Goal: Task Accomplishment & Management: Manage account settings

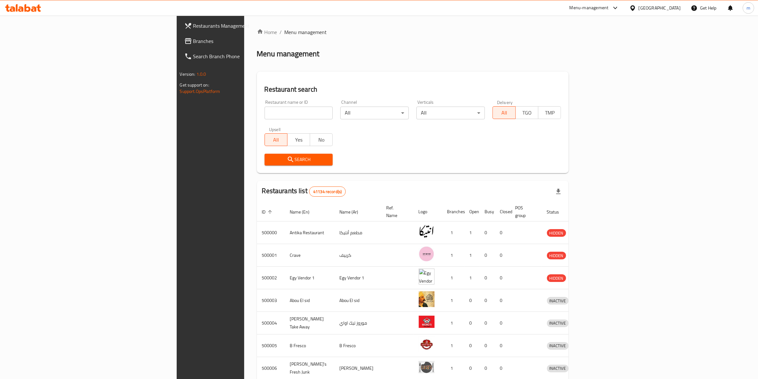
click at [264, 117] on input "search" at bounding box center [298, 113] width 68 height 13
click at [673, 7] on div "[GEOGRAPHIC_DATA]" at bounding box center [659, 7] width 42 height 7
click at [627, 165] on div "[GEOGRAPHIC_DATA]" at bounding box center [611, 166] width 52 height 15
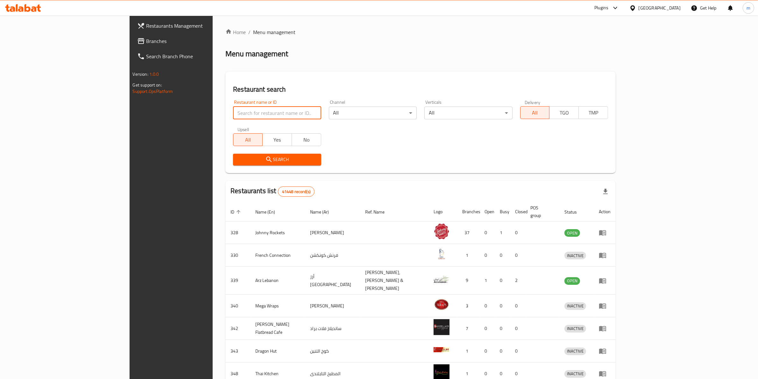
click at [233, 113] on input "search" at bounding box center [277, 113] width 88 height 13
click at [146, 40] on span "Branches" at bounding box center [198, 41] width 105 height 8
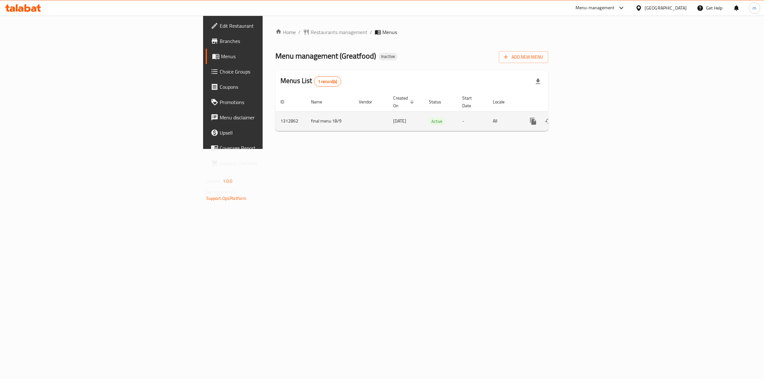
click at [583, 117] on icon "enhanced table" at bounding box center [579, 121] width 8 height 8
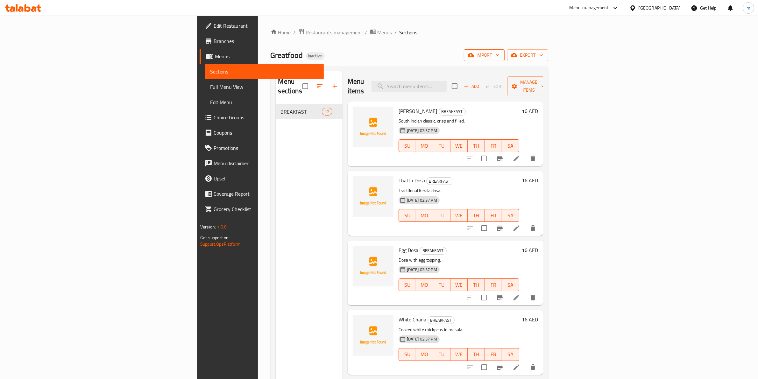
click at [499, 55] on span "import" at bounding box center [484, 55] width 31 height 8
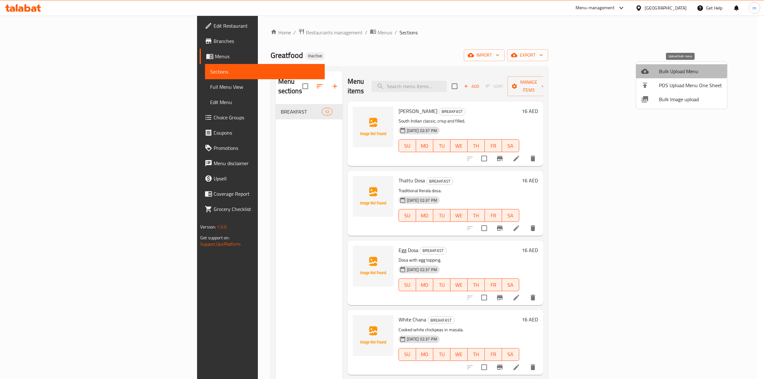
click at [672, 66] on li "Bulk Upload Menu" at bounding box center [681, 71] width 91 height 14
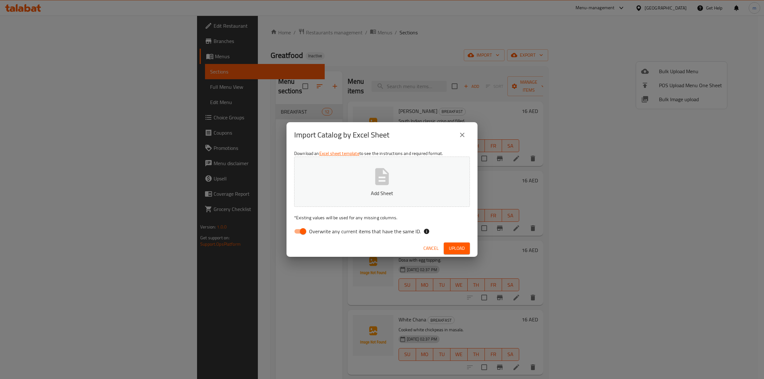
click at [348, 228] on span "Overwrite any current items that have the same ID." at bounding box center [365, 232] width 112 height 8
click at [321, 228] on input "Overwrite any current items that have the same ID." at bounding box center [303, 231] width 36 height 12
checkbox input "false"
click at [403, 190] on p "Add Sheet" at bounding box center [382, 193] width 156 height 8
click at [454, 243] on button "Upload" at bounding box center [457, 248] width 26 height 12
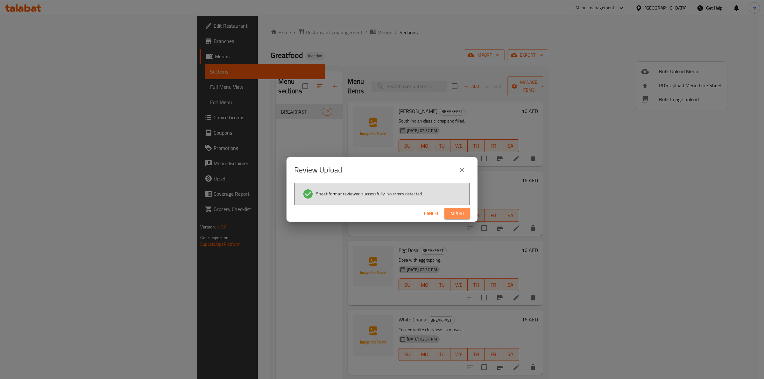
click at [466, 212] on button "Import" at bounding box center [456, 214] width 25 height 12
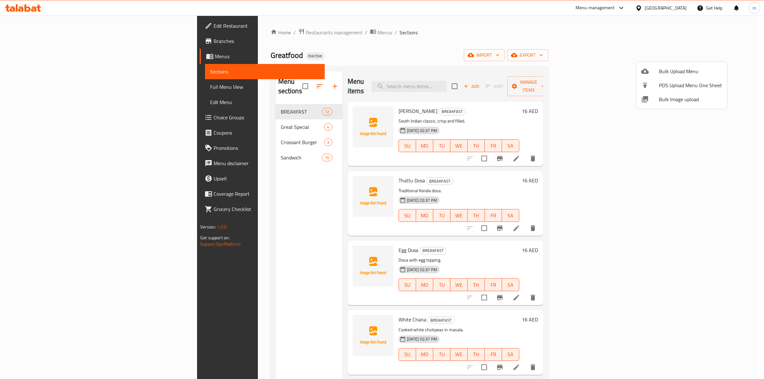
click at [227, 197] on div at bounding box center [382, 189] width 764 height 379
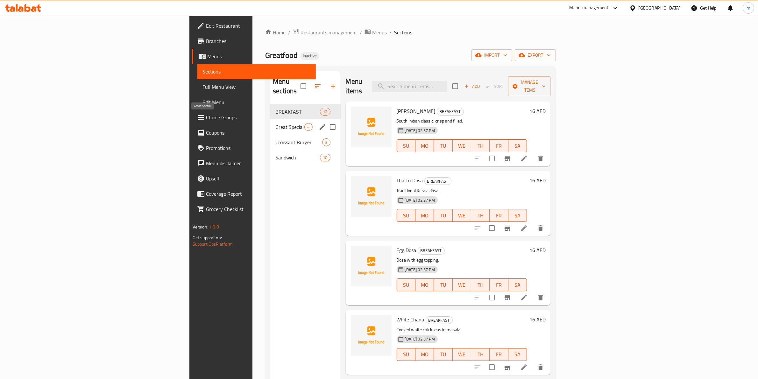
click at [275, 123] on span "Great Special" at bounding box center [289, 127] width 29 height 8
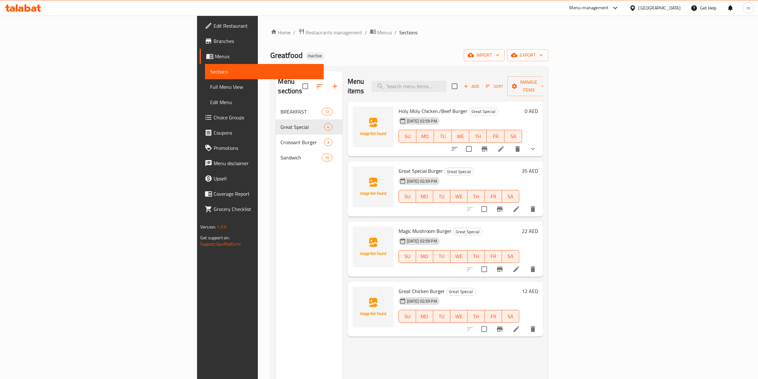
click at [536, 145] on icon "show more" at bounding box center [533, 149] width 8 height 8
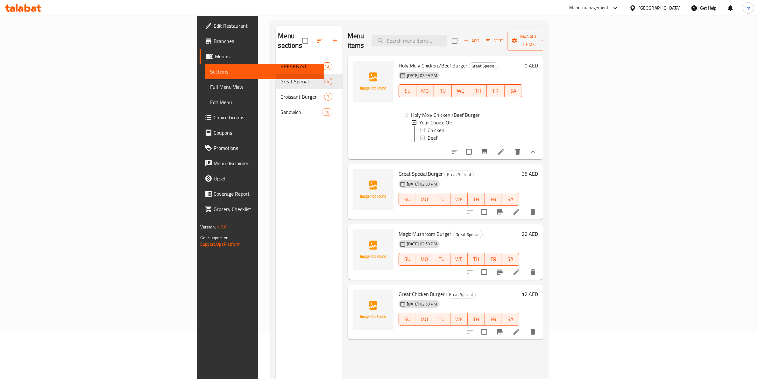
scroll to position [80, 0]
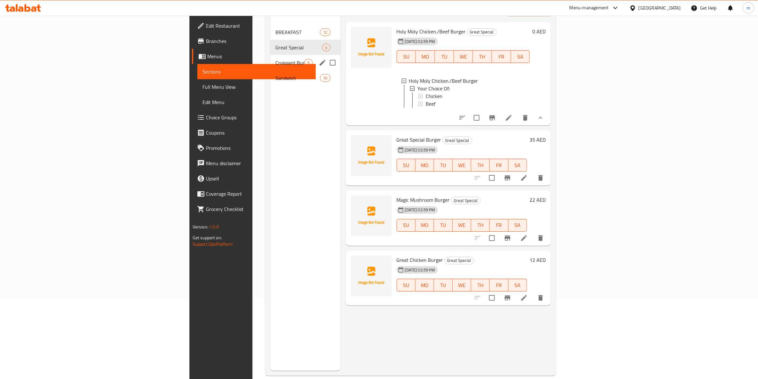
click at [275, 59] on span "Croissant Burger" at bounding box center [289, 63] width 29 height 8
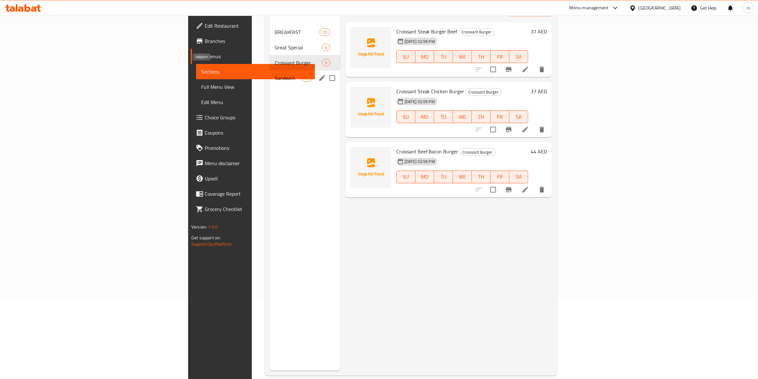
click at [275, 74] on span "Sandwich" at bounding box center [288, 78] width 27 height 8
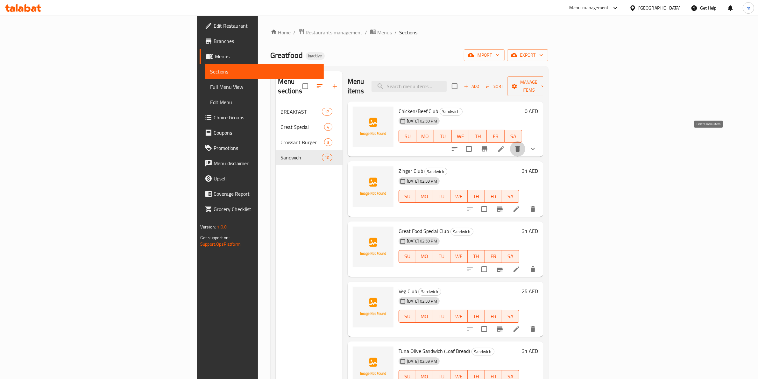
click at [525, 141] on button "delete" at bounding box center [517, 148] width 15 height 15
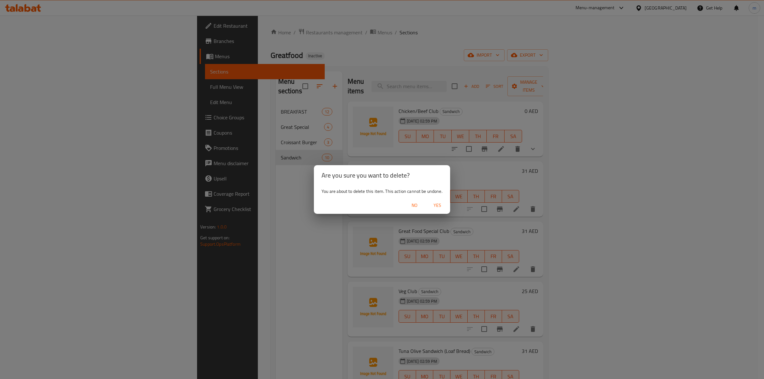
click at [723, 118] on div "Are you sure you want to delete? You are about to delete this item. This action…" at bounding box center [382, 189] width 764 height 379
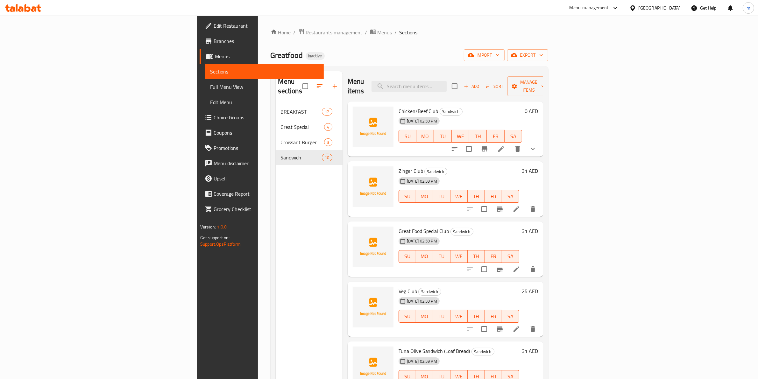
click at [540, 141] on button "show more" at bounding box center [532, 148] width 15 height 15
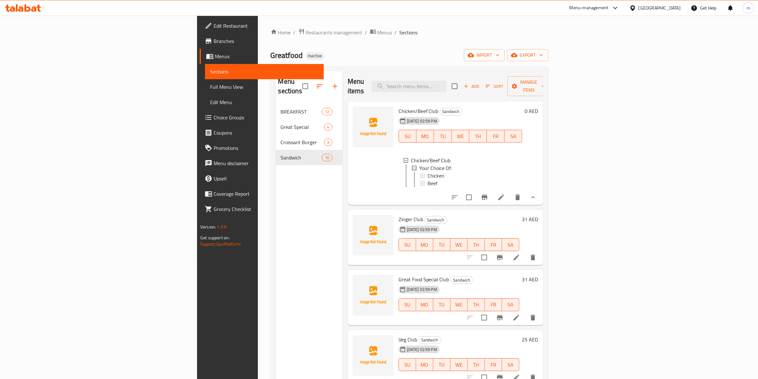
click at [276, 196] on div "Menu sections BREAKFAST 12 Great Special 4 Croissant Burger 3 Sandwich 10" at bounding box center [309, 260] width 67 height 379
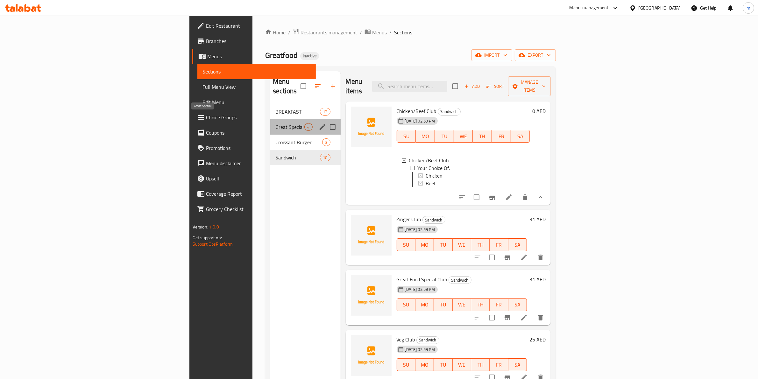
click at [275, 123] on span "Great Special" at bounding box center [289, 127] width 29 height 8
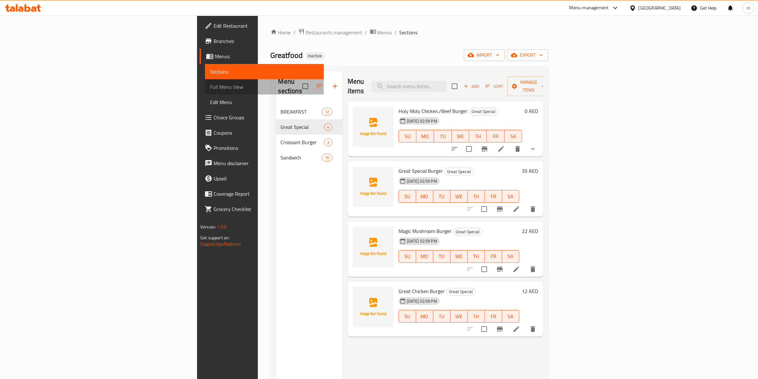
click at [210, 83] on span "Full Menu View" at bounding box center [264, 87] width 109 height 8
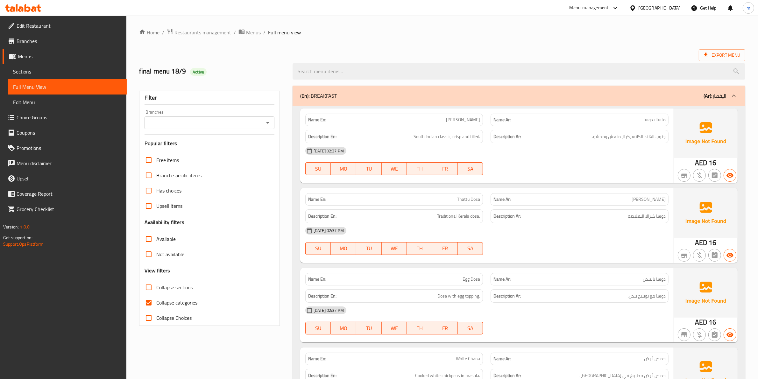
click at [180, 300] on span "Collapse categories" at bounding box center [176, 303] width 41 height 8
click at [156, 300] on input "Collapse categories" at bounding box center [148, 302] width 15 height 15
checkbox input "false"
click at [177, 285] on span "Collapse sections" at bounding box center [174, 288] width 37 height 8
click at [156, 285] on input "Collapse sections" at bounding box center [148, 287] width 15 height 15
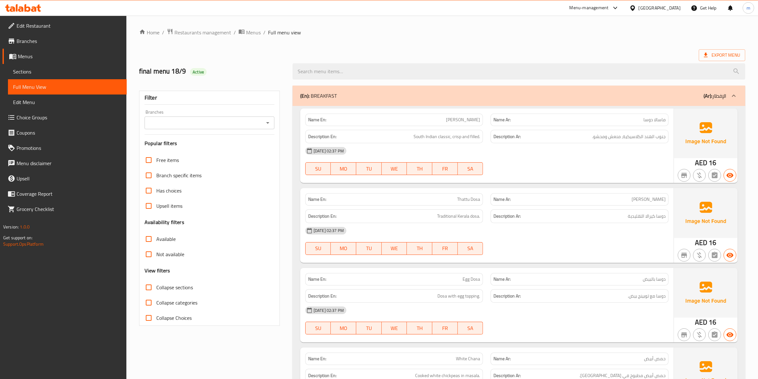
checkbox input "true"
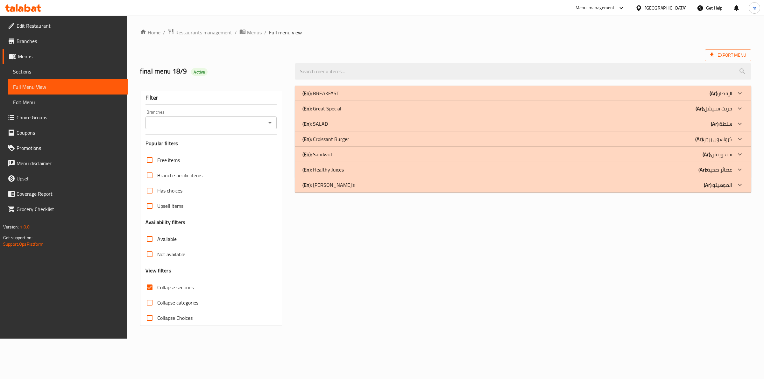
click at [733, 110] on div at bounding box center [739, 108] width 15 height 15
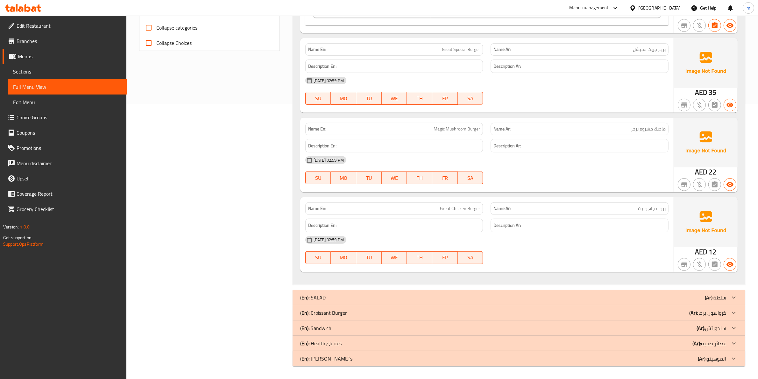
scroll to position [276, 0]
click at [328, 317] on p "(En): Croissant Burger" at bounding box center [323, 313] width 47 height 8
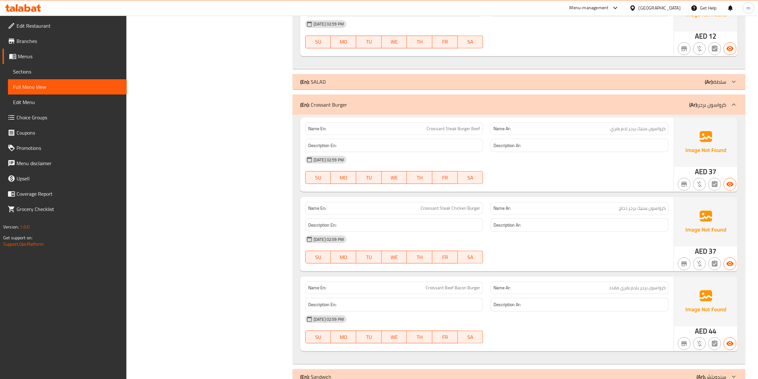
scroll to position [540, 0]
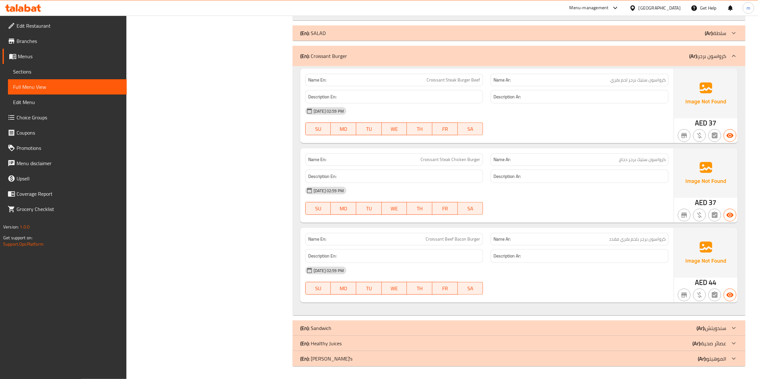
click at [352, 325] on div "(En): Sandwich (Ar): سندويتش" at bounding box center [513, 328] width 426 height 8
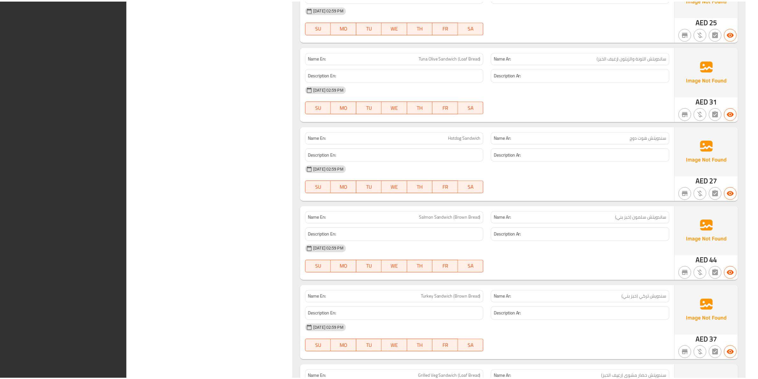
scroll to position [1463, 0]
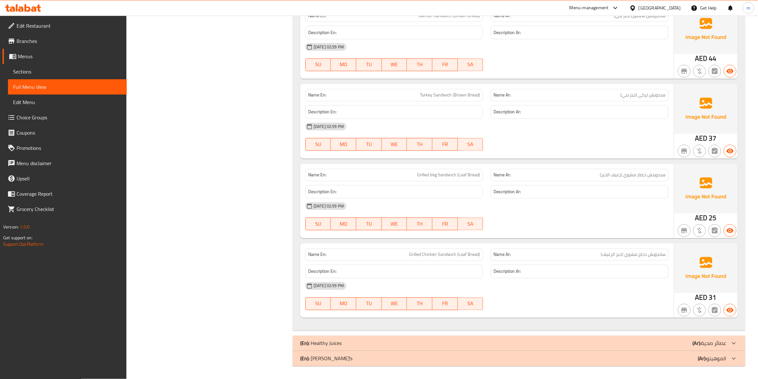
click at [49, 72] on span "Sections" at bounding box center [67, 72] width 109 height 8
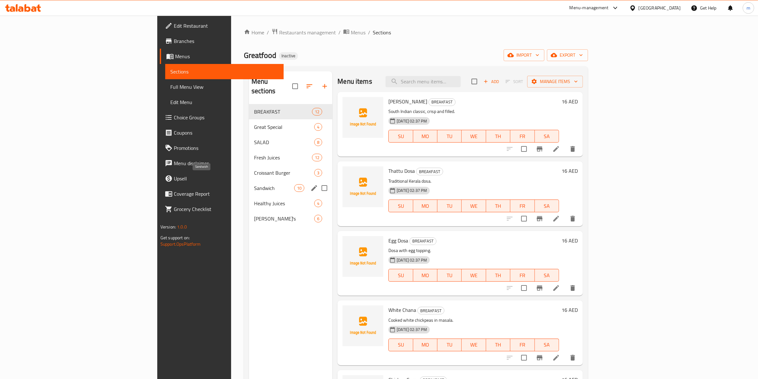
click at [254, 184] on span "Sandwich" at bounding box center [274, 188] width 40 height 8
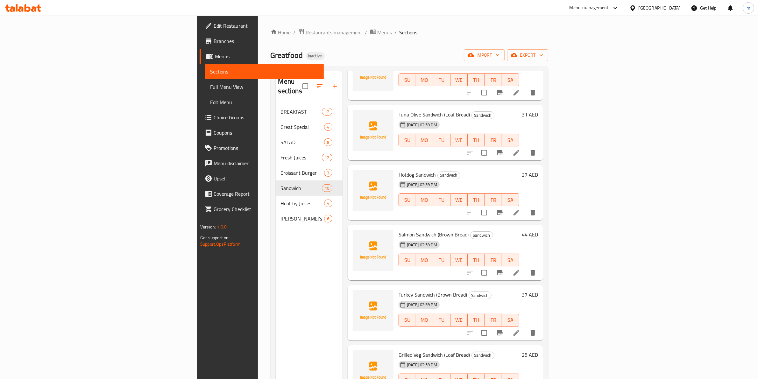
scroll to position [40, 0]
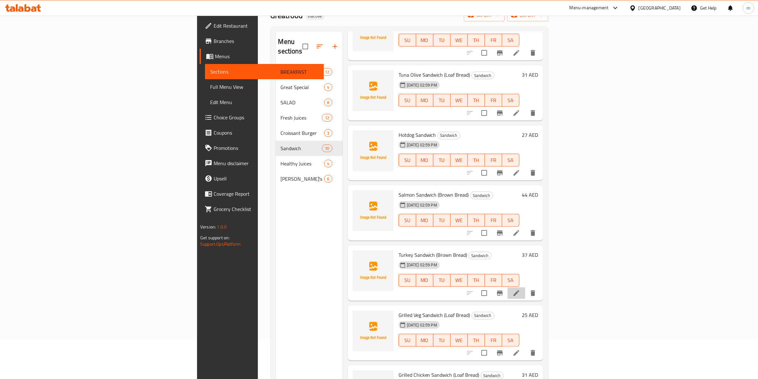
click at [525, 287] on li at bounding box center [516, 292] width 18 height 11
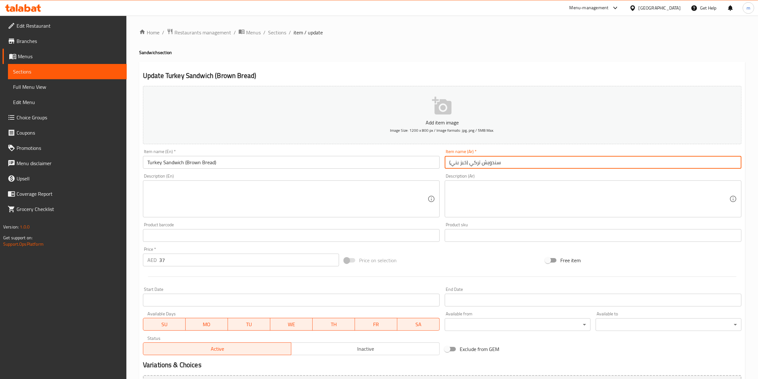
click at [474, 165] on input "سندويش تركي (خبز بني)" at bounding box center [593, 162] width 297 height 13
paste input "لحم رومي"
click at [545, 165] on input "سندويش تركي (خبز بني)" at bounding box center [593, 162] width 297 height 13
click at [714, 158] on input "سندويش تركي (خبز بني)" at bounding box center [593, 162] width 297 height 13
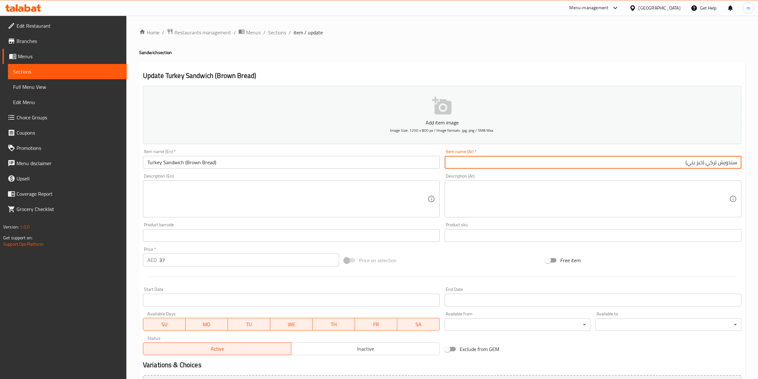
click at [714, 158] on input "سندويش تركي (خبز بني)" at bounding box center [593, 162] width 297 height 13
paste input "لحم روم"
click at [708, 162] on input "سندويش لحم رومي (خبز بني)" at bounding box center [593, 162] width 297 height 13
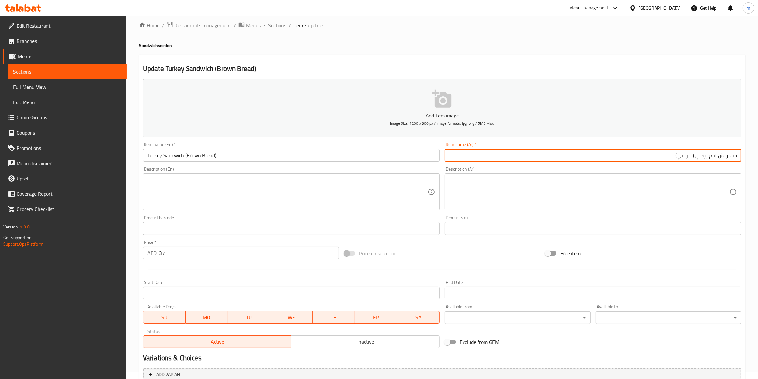
scroll to position [69, 0]
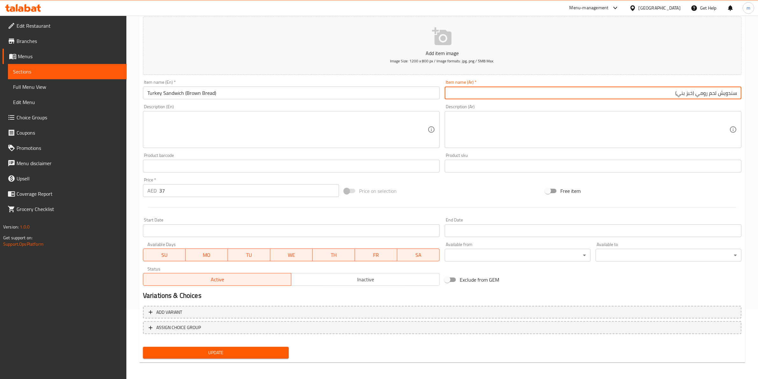
type input "سندويش لحم رومي (خبز بني)"
drag, startPoint x: 196, startPoint y: 350, endPoint x: 193, endPoint y: 354, distance: 4.4
click at [192, 353] on span "Update" at bounding box center [216, 353] width 136 height 8
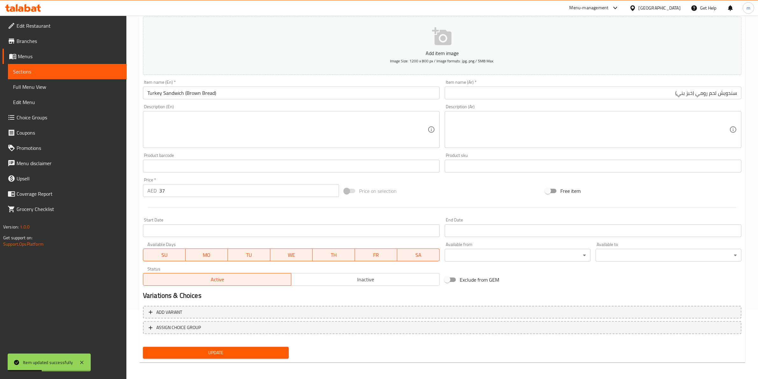
click at [81, 74] on span "Sections" at bounding box center [67, 72] width 109 height 8
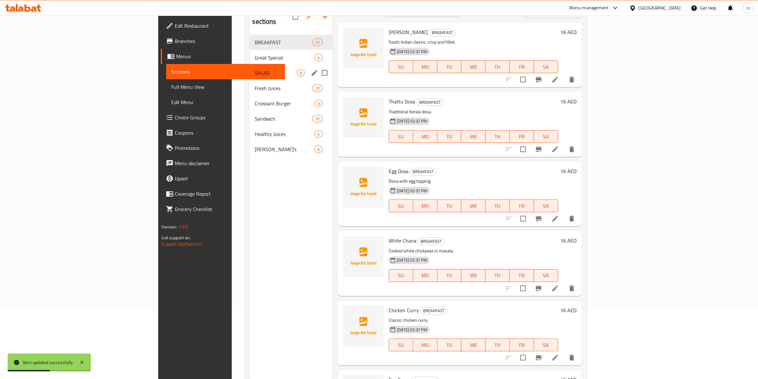
click at [249, 54] on div "Great Special 4" at bounding box center [290, 57] width 83 height 15
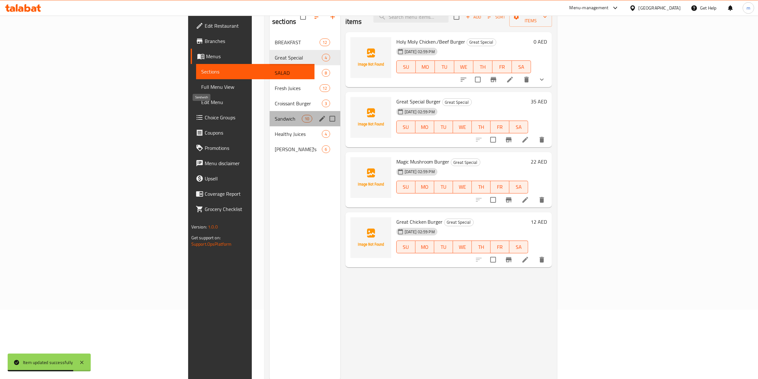
click at [275, 115] on span "Sandwich" at bounding box center [288, 119] width 27 height 8
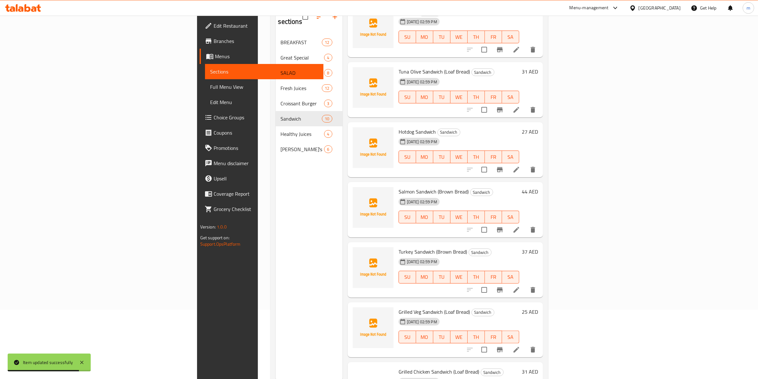
scroll to position [236, 0]
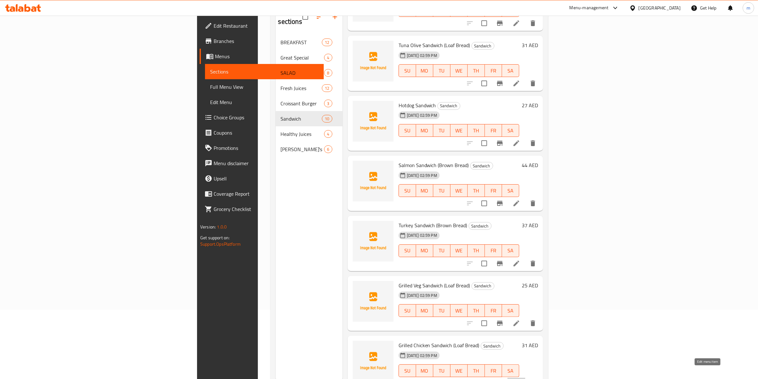
click at [520, 379] on icon at bounding box center [516, 384] width 8 height 8
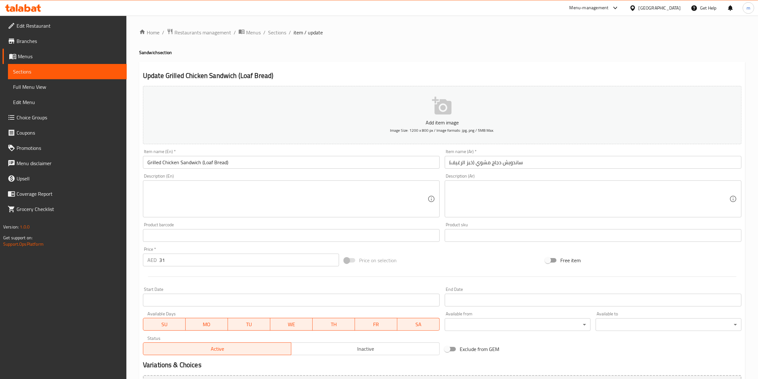
click at [569, 171] on div "Item name (Ar)   * ساندويش دجاج مشوي (خبز الرغيف) Item name (Ar) *" at bounding box center [593, 159] width 302 height 25
click at [571, 165] on input "ساندويش دجاج مشوي (خبز الرغيف)" at bounding box center [593, 162] width 297 height 13
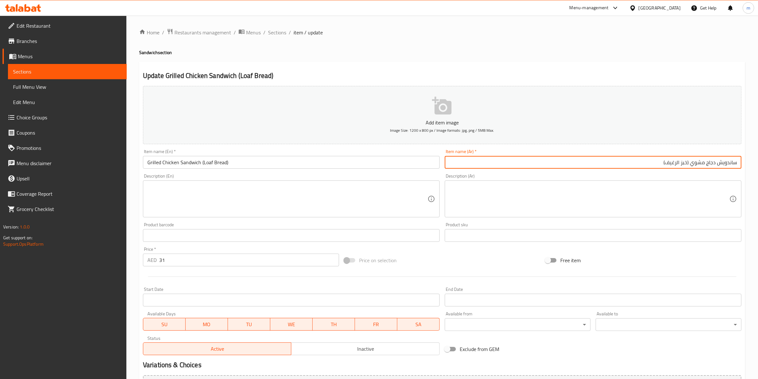
click at [674, 165] on input "ساندويش دجاج مشوي (خبز الرغيف)" at bounding box center [593, 162] width 297 height 13
click at [686, 163] on input "ساندويش دجاج مشوي (خبز )" at bounding box center [593, 162] width 297 height 13
click at [687, 163] on input "ساندويش دجاج مشوي (خبز )" at bounding box center [593, 162] width 297 height 13
paste input "الرغيف"
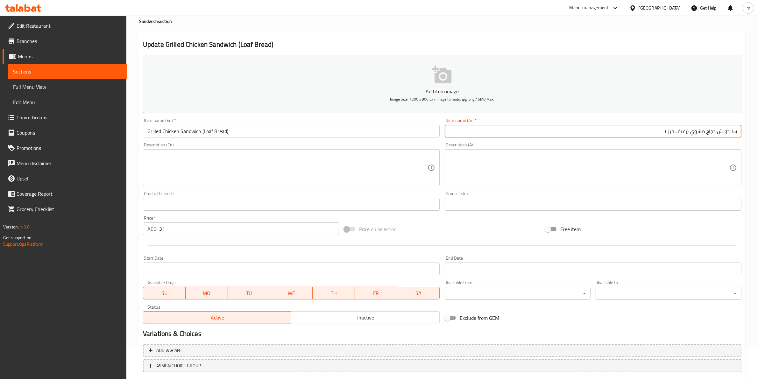
scroll to position [69, 0]
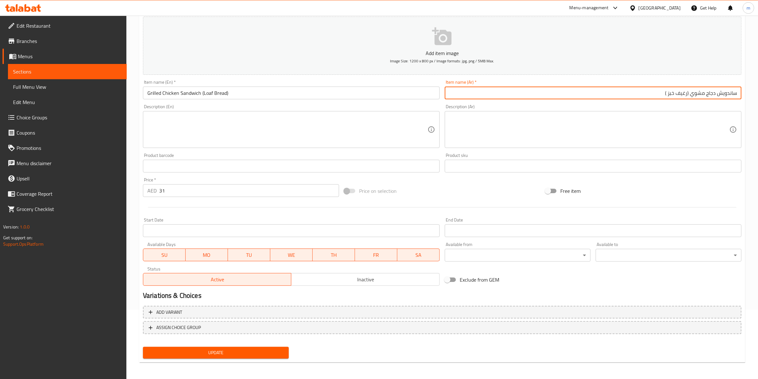
type input "ساندويش دجاج مشوي (رغيف خبز )"
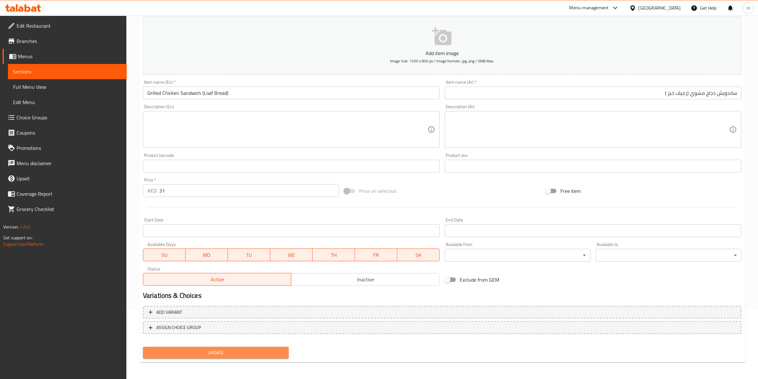
click at [223, 357] on button "Update" at bounding box center [216, 353] width 146 height 12
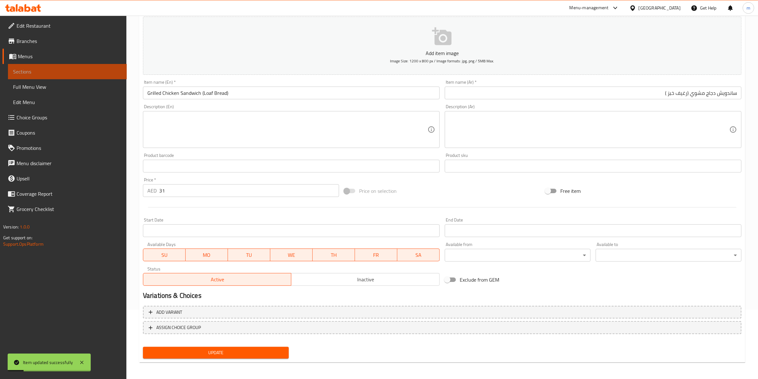
click at [56, 73] on span "Sections" at bounding box center [67, 72] width 109 height 8
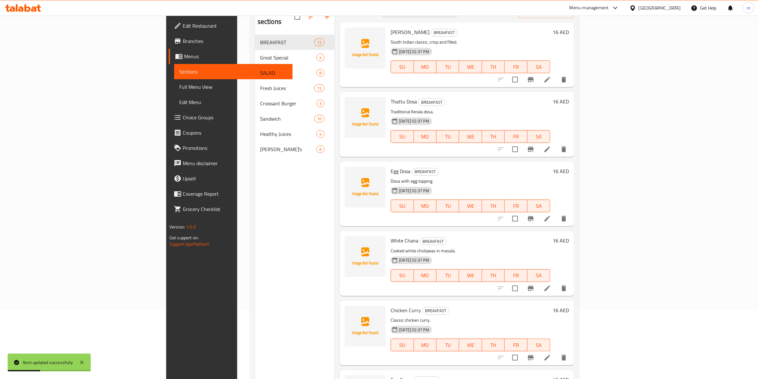
click at [183, 119] on span "Choice Groups" at bounding box center [235, 118] width 105 height 8
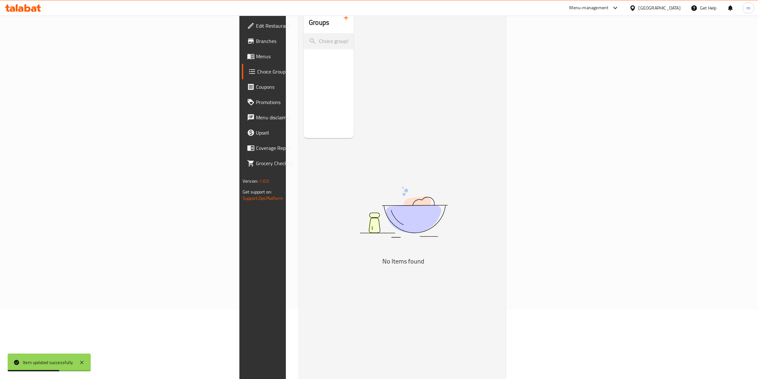
click at [256, 58] on span "Menus" at bounding box center [308, 57] width 105 height 8
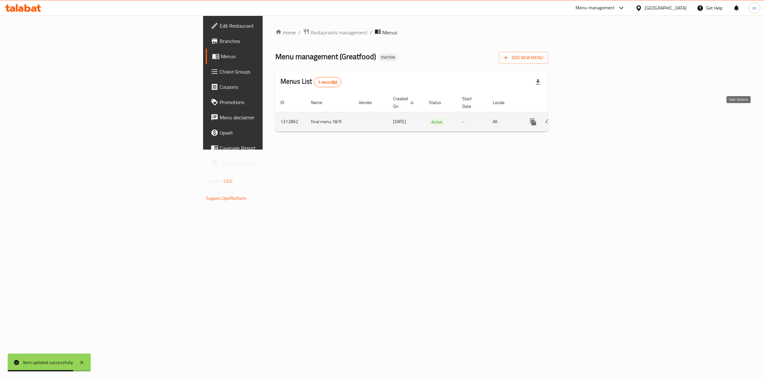
click at [586, 120] on link "enhanced table" at bounding box center [578, 121] width 15 height 15
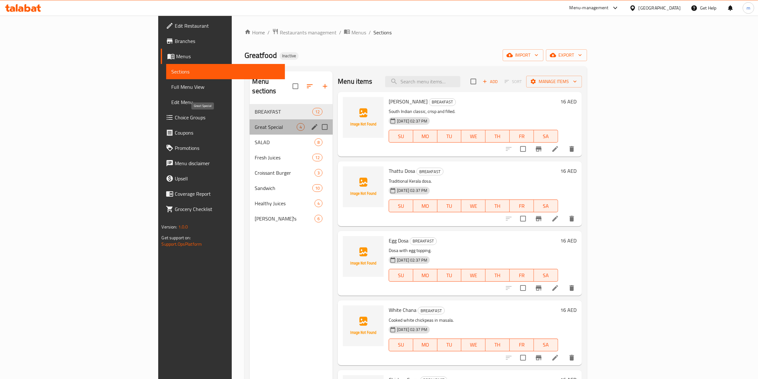
click at [255, 123] on span "Great Special" at bounding box center [276, 127] width 42 height 8
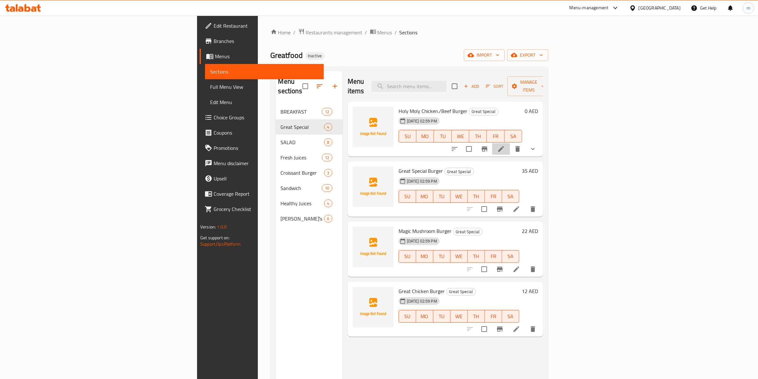
click at [510, 144] on li at bounding box center [501, 148] width 18 height 11
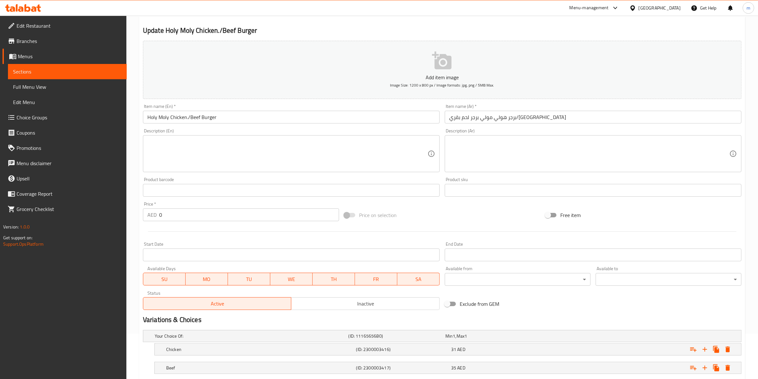
scroll to position [85, 0]
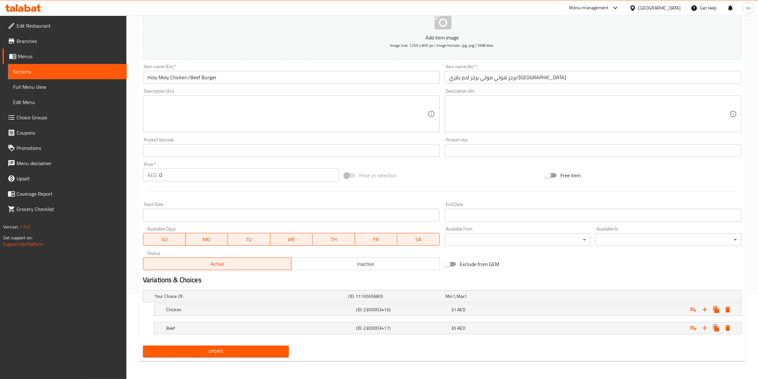
click at [334, 319] on nav at bounding box center [442, 319] width 598 height 5
click at [337, 313] on div "Chicken" at bounding box center [260, 309] width 190 height 9
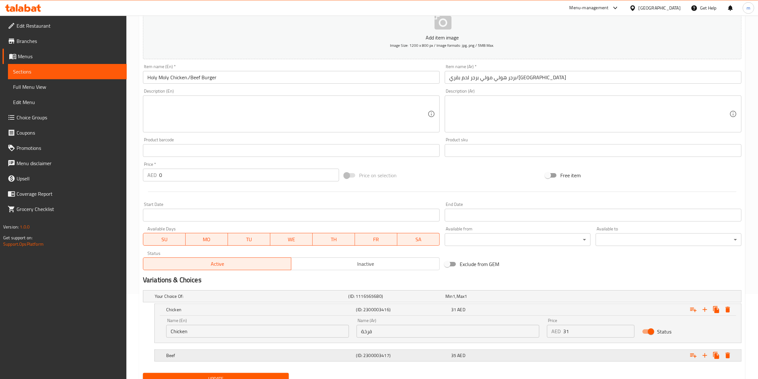
click at [347, 351] on div "Beef" at bounding box center [260, 355] width 190 height 9
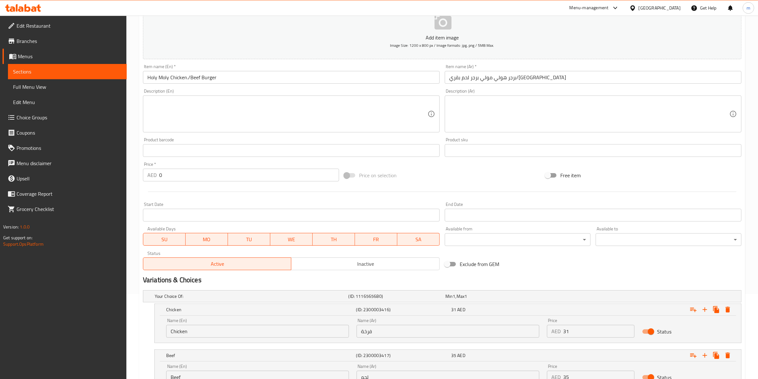
click at [402, 334] on input "فرخة" at bounding box center [447, 331] width 183 height 13
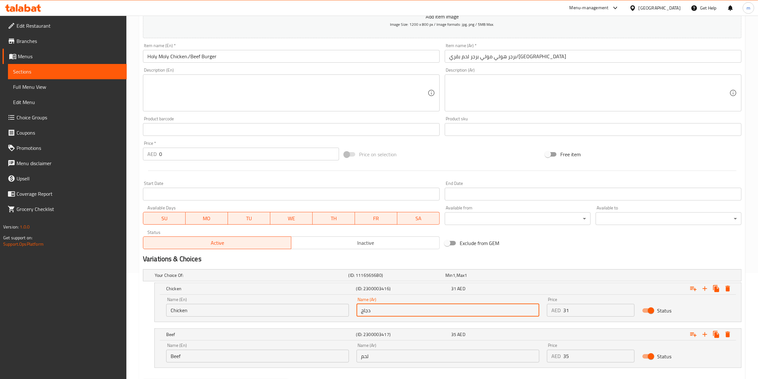
scroll to position [139, 0]
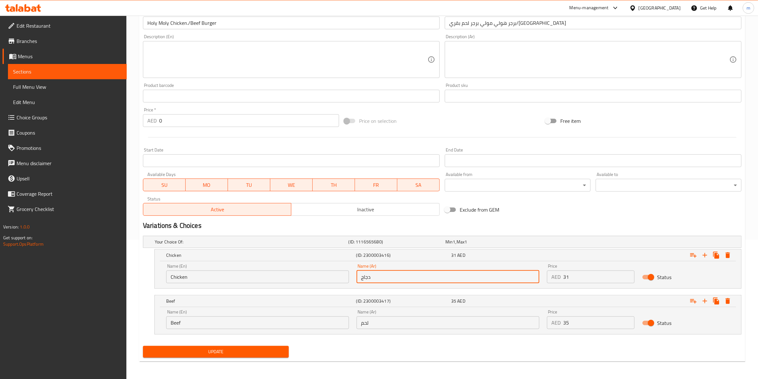
type input "دجاج"
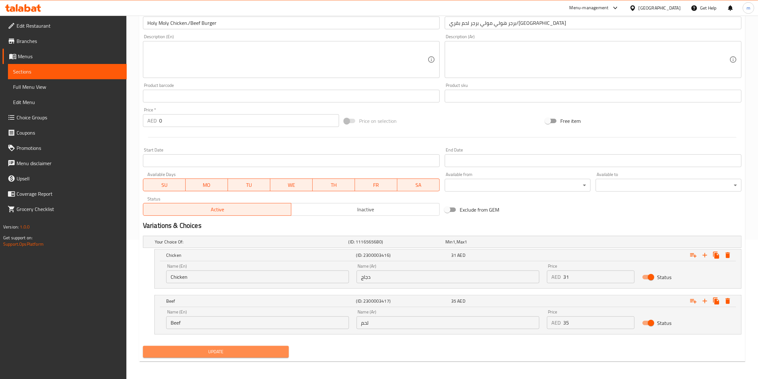
click at [267, 350] on span "Update" at bounding box center [216, 352] width 136 height 8
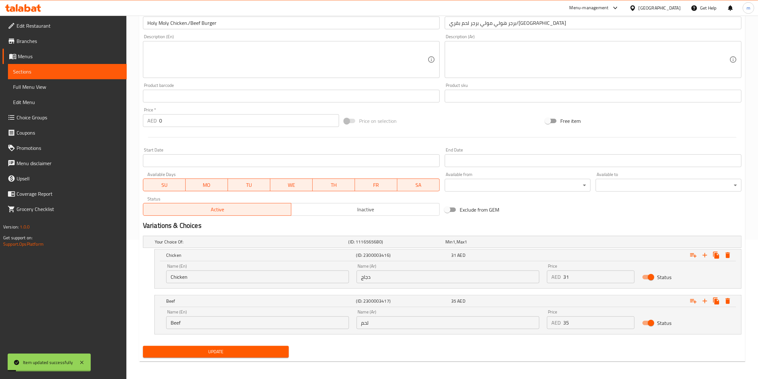
click at [98, 67] on link "Sections" at bounding box center [67, 71] width 119 height 15
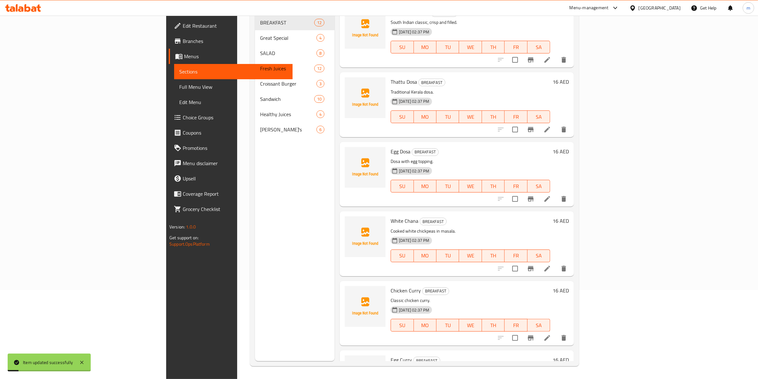
scroll to position [89, 0]
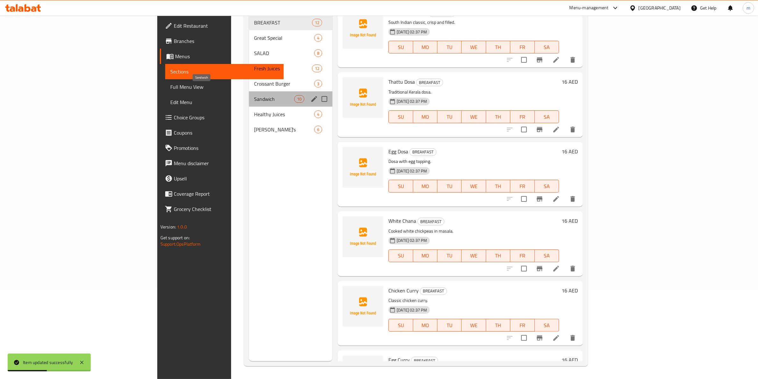
click at [254, 95] on span "Sandwich" at bounding box center [274, 99] width 40 height 8
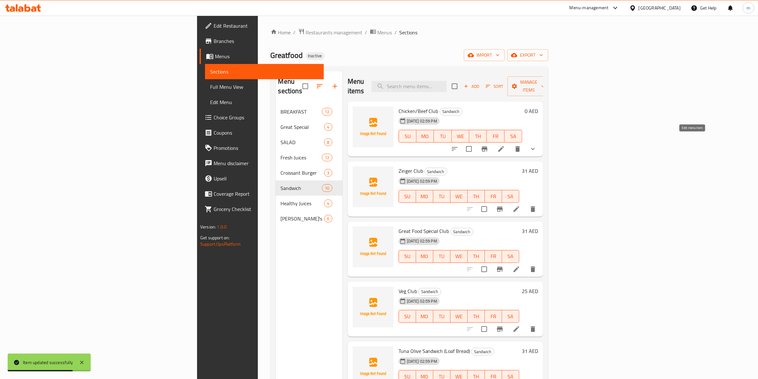
click at [505, 145] on icon at bounding box center [501, 149] width 8 height 8
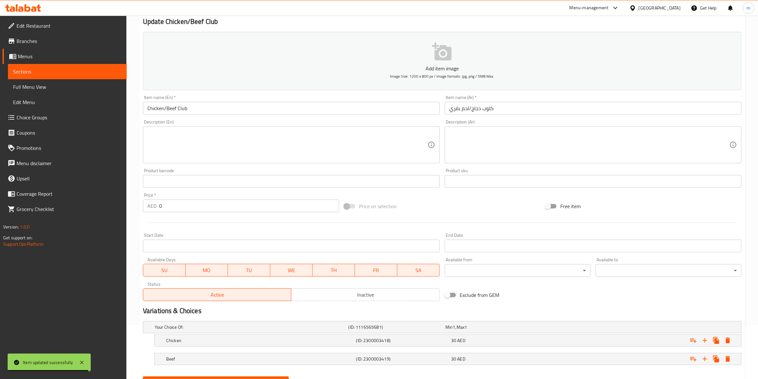
scroll to position [85, 0]
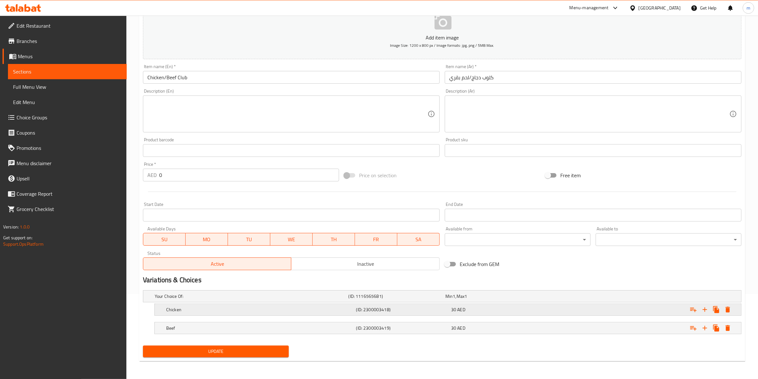
click at [302, 305] on div "Chicken" at bounding box center [260, 309] width 190 height 9
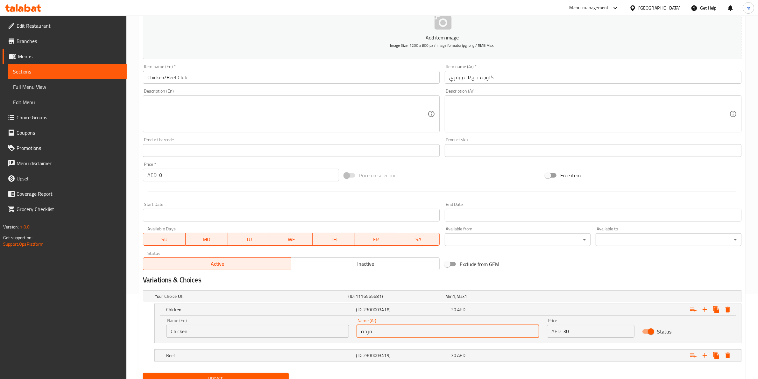
click at [384, 329] on input "فرخة" at bounding box center [447, 331] width 183 height 13
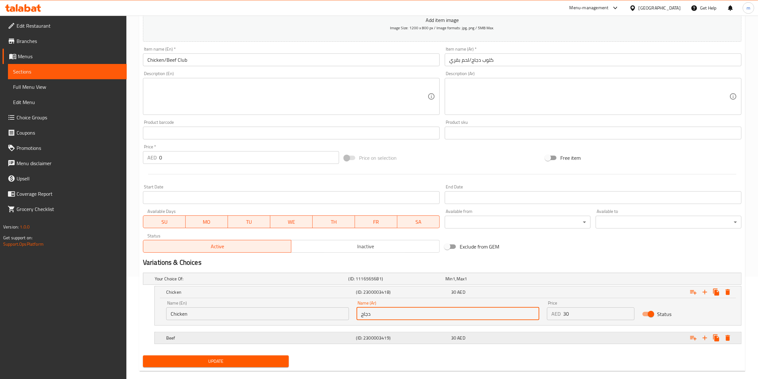
scroll to position [112, 0]
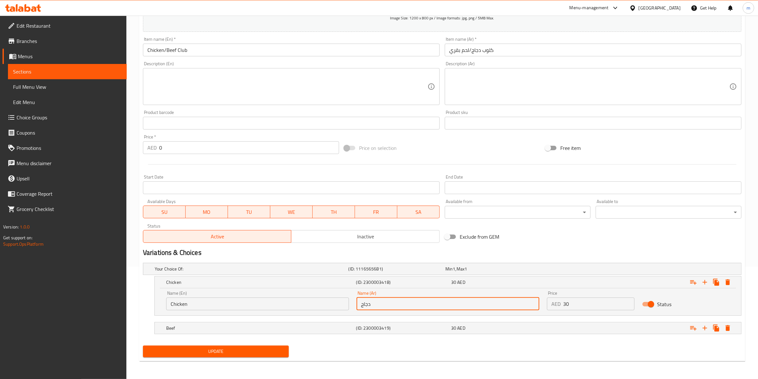
type input "دجاج"
click at [269, 346] on button "Update" at bounding box center [216, 352] width 146 height 12
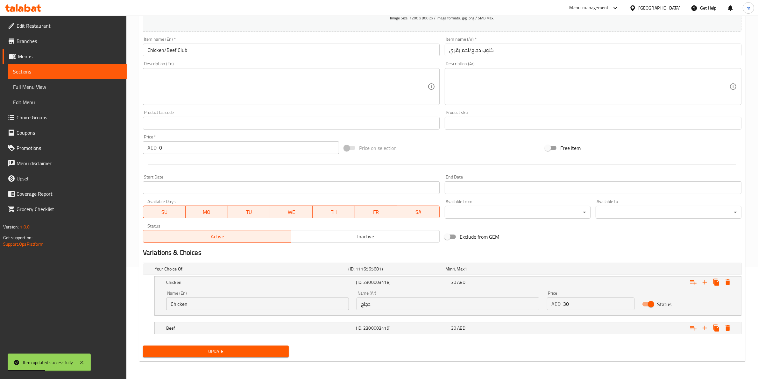
click at [43, 69] on span "Sections" at bounding box center [67, 72] width 109 height 8
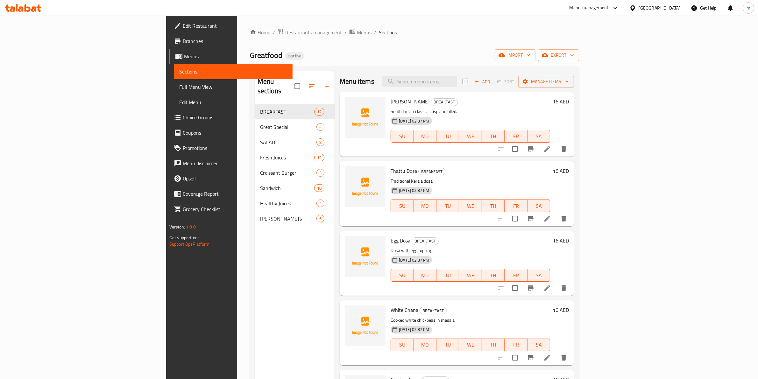
click at [179, 91] on span "Full Menu View" at bounding box center [233, 87] width 109 height 8
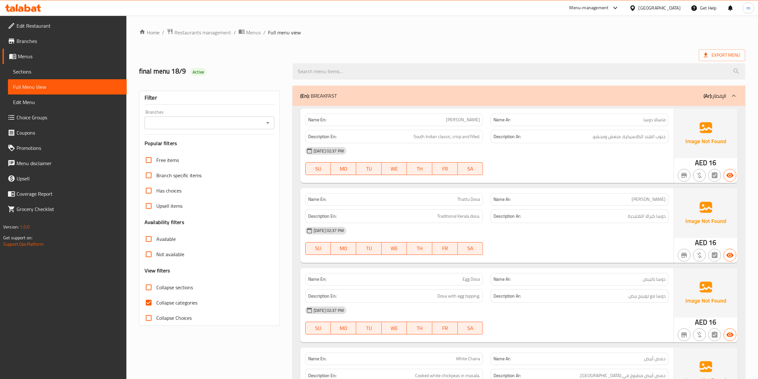
click at [183, 287] on span "Collapse sections" at bounding box center [174, 288] width 37 height 8
click at [156, 287] on input "Collapse sections" at bounding box center [148, 287] width 15 height 15
checkbox input "true"
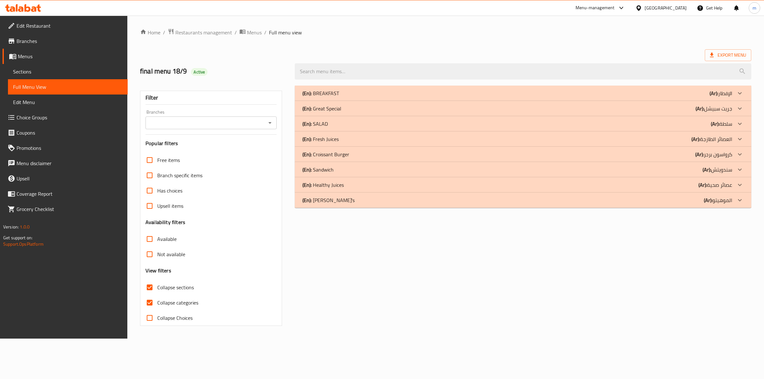
click at [371, 110] on div "(En): Great Special (Ar): جريت سبيشل" at bounding box center [517, 109] width 430 height 8
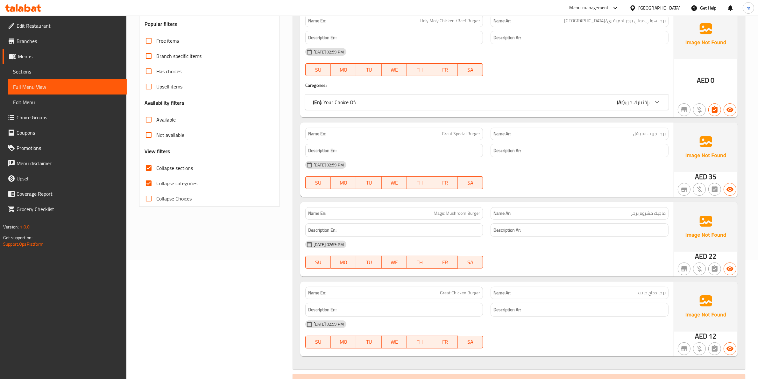
scroll to position [219, 0]
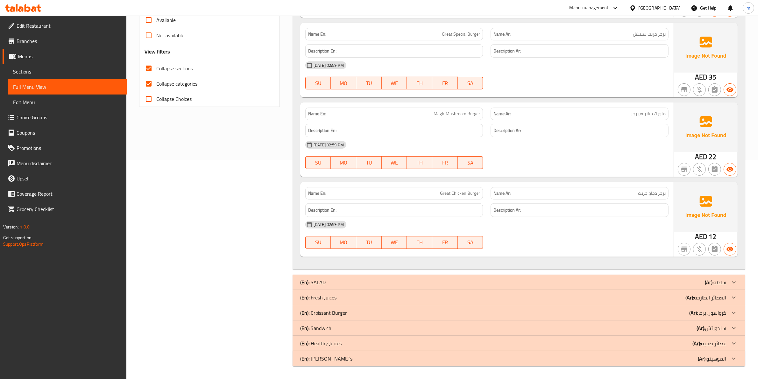
click at [344, 312] on p "(En): Croissant Burger" at bounding box center [323, 313] width 47 height 8
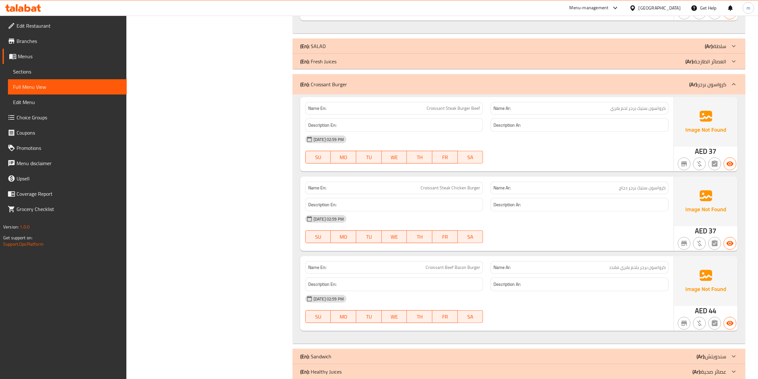
scroll to position [484, 0]
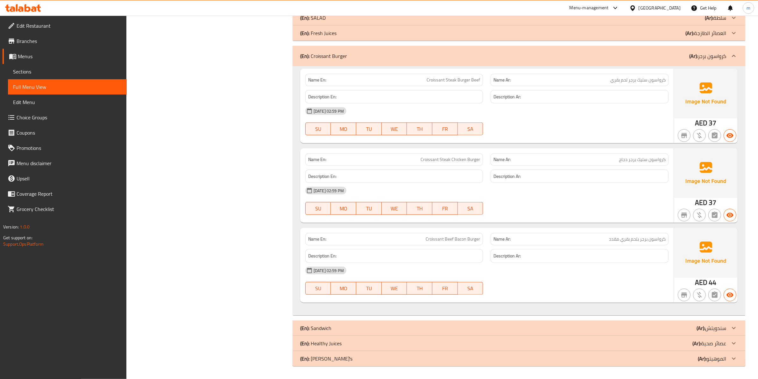
click at [344, 330] on div "(En): Sandwich (Ar): سندويتش" at bounding box center [513, 328] width 426 height 8
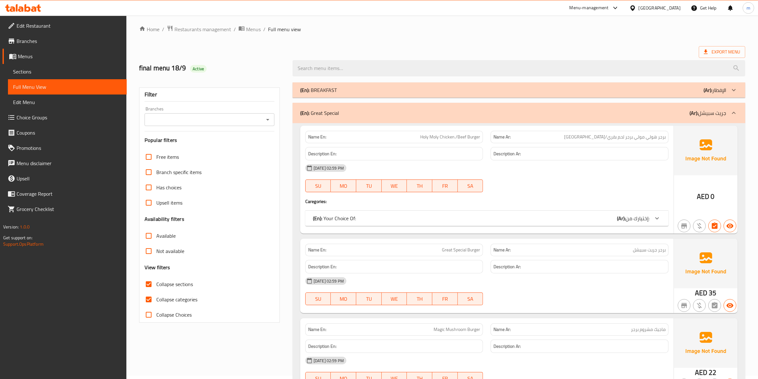
scroll to position [0, 0]
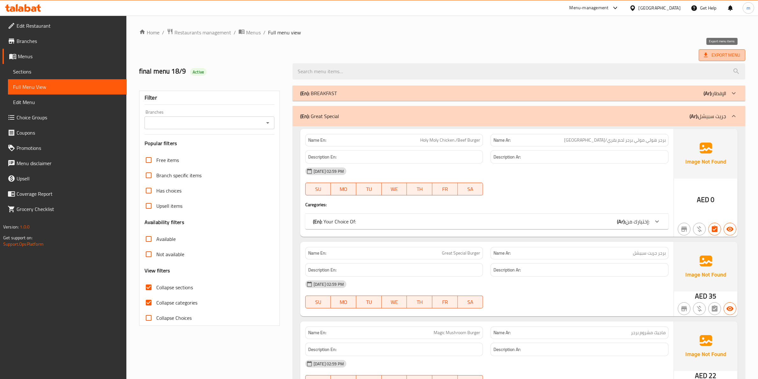
click at [713, 51] on span "Export Menu" at bounding box center [722, 55] width 36 height 8
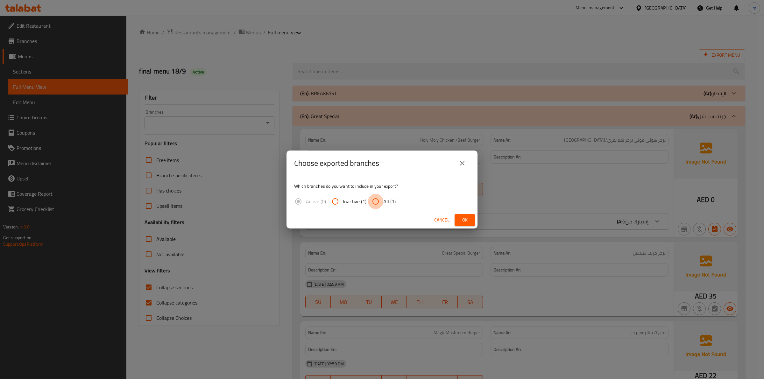
click at [382, 198] on input "All (1)" at bounding box center [375, 201] width 15 height 15
radio input "true"
click at [472, 220] on button "Ok" at bounding box center [464, 220] width 20 height 12
